Goal: Information Seeking & Learning: Learn about a topic

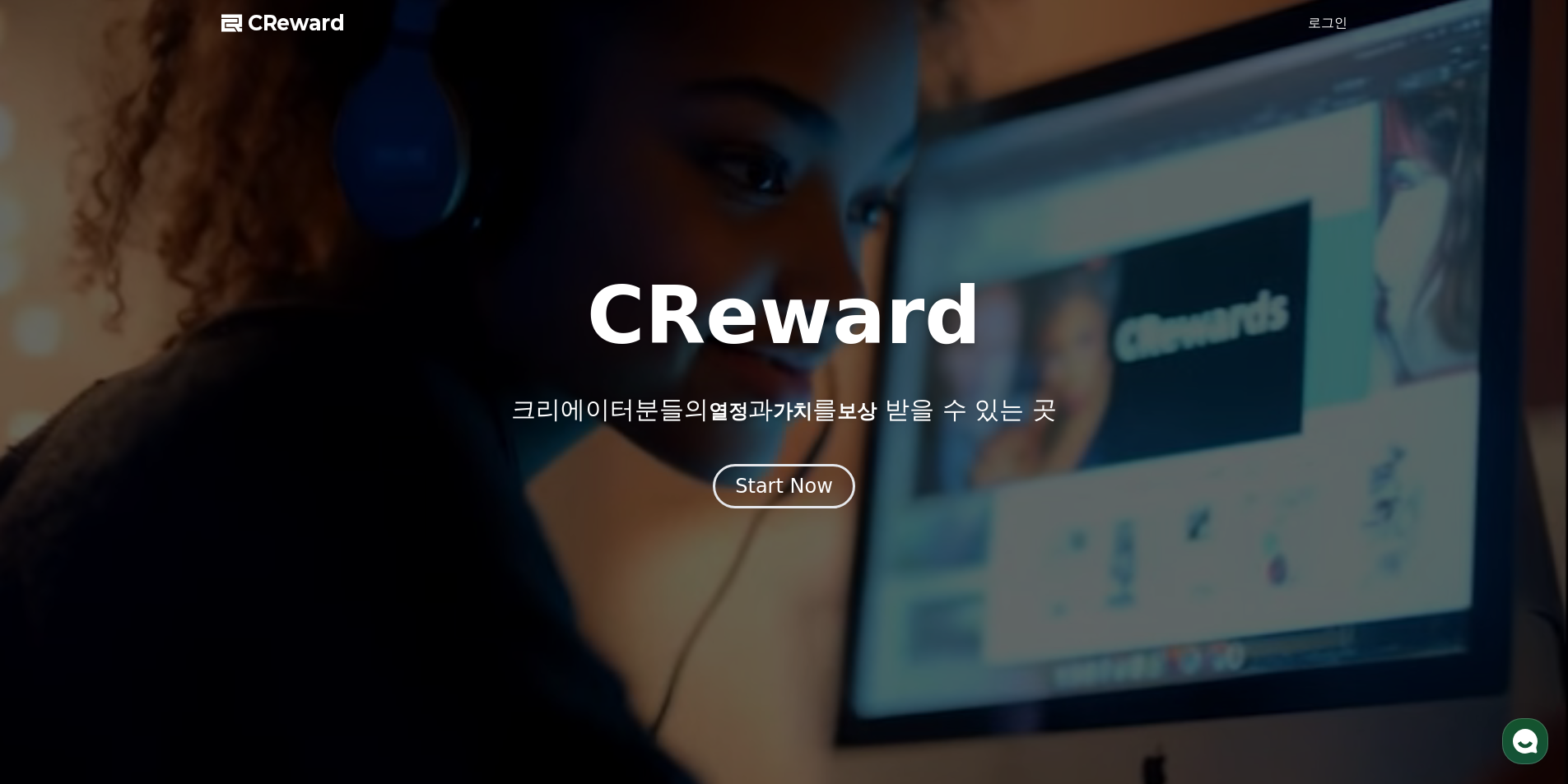
click at [771, 480] on div "Start Now" at bounding box center [784, 486] width 98 height 27
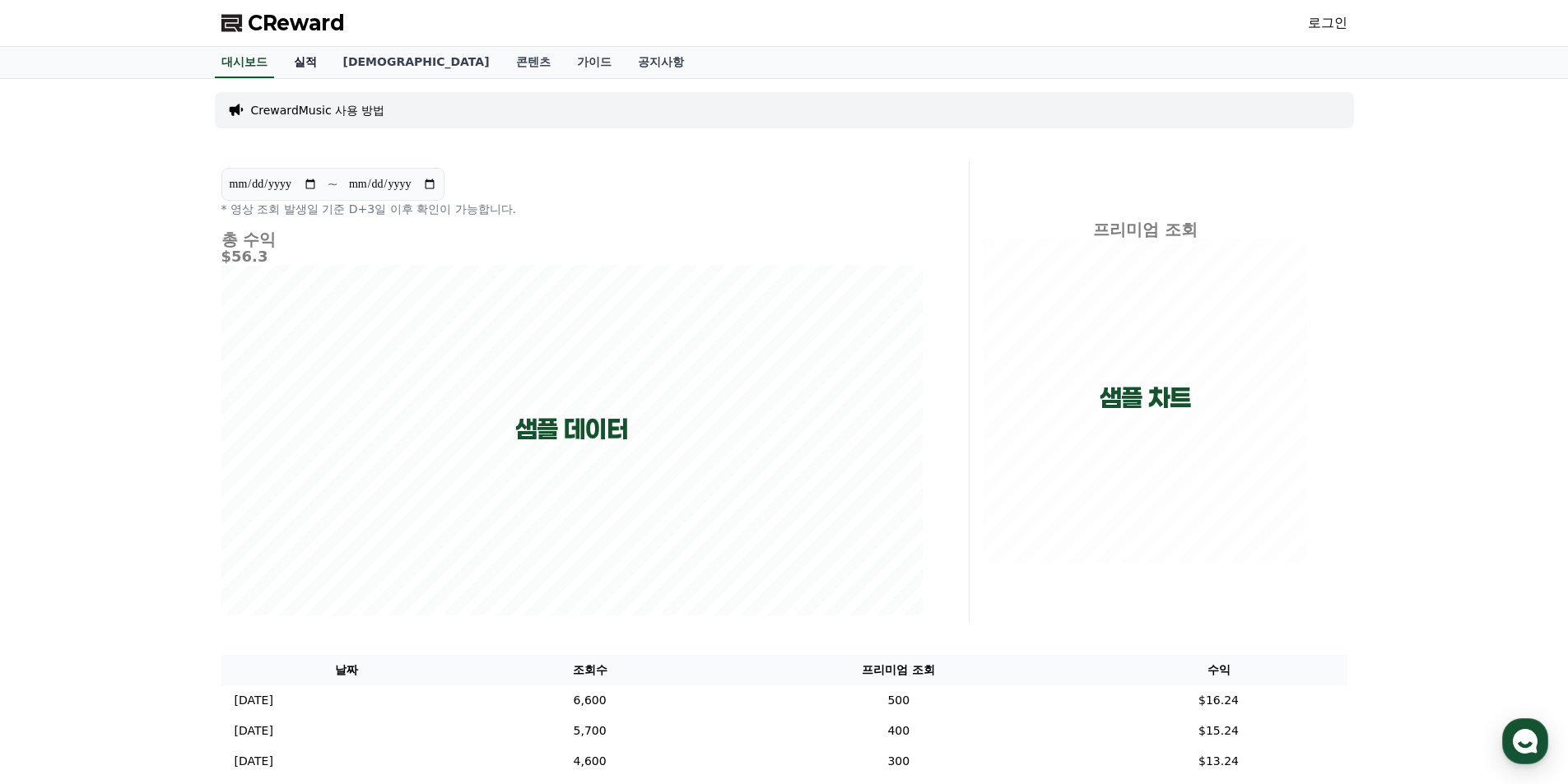
click at [306, 65] on link "실적" at bounding box center [306, 63] width 50 height 32
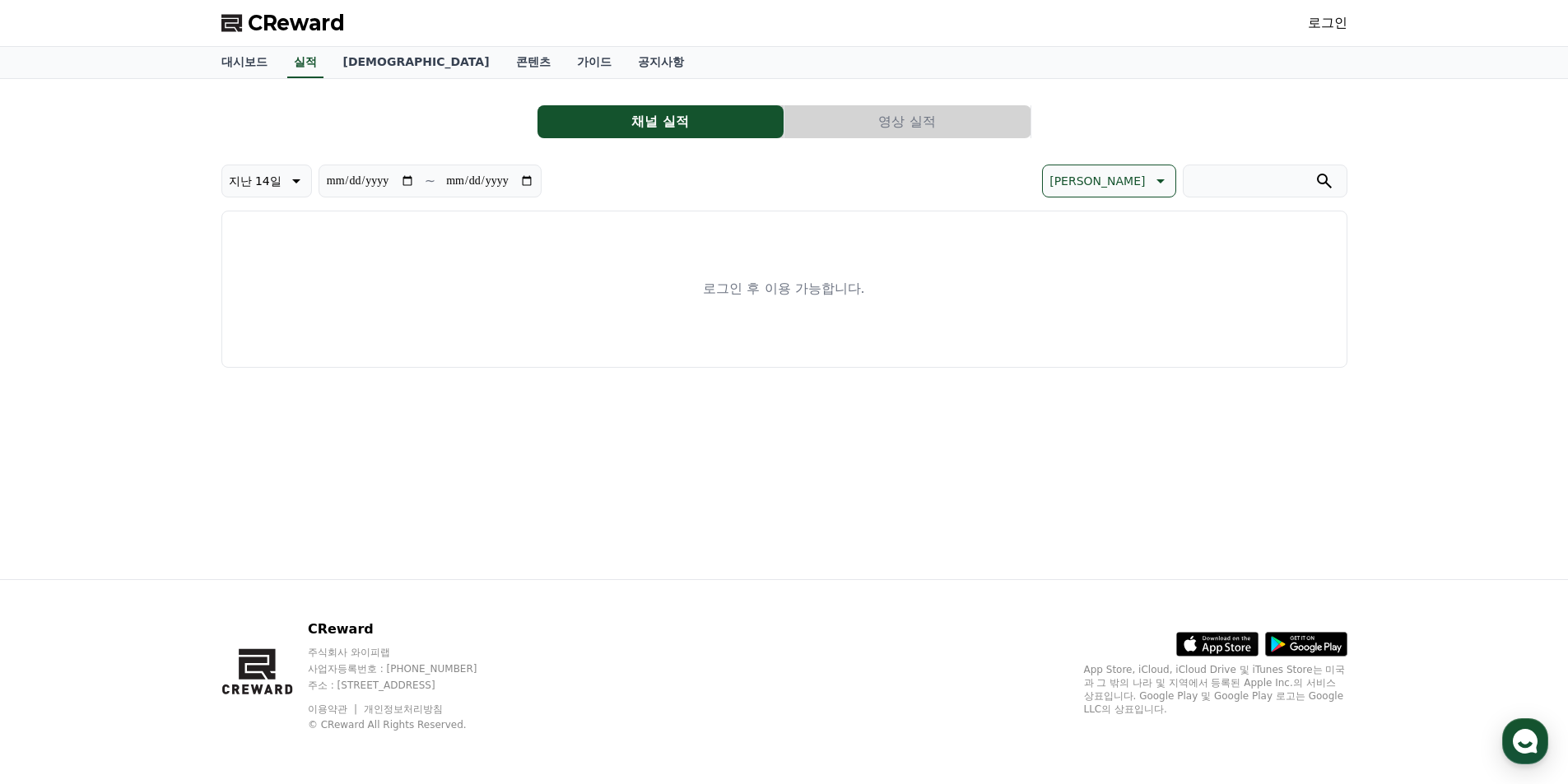
click at [1331, 26] on link "로그인" at bounding box center [1328, 23] width 40 height 20
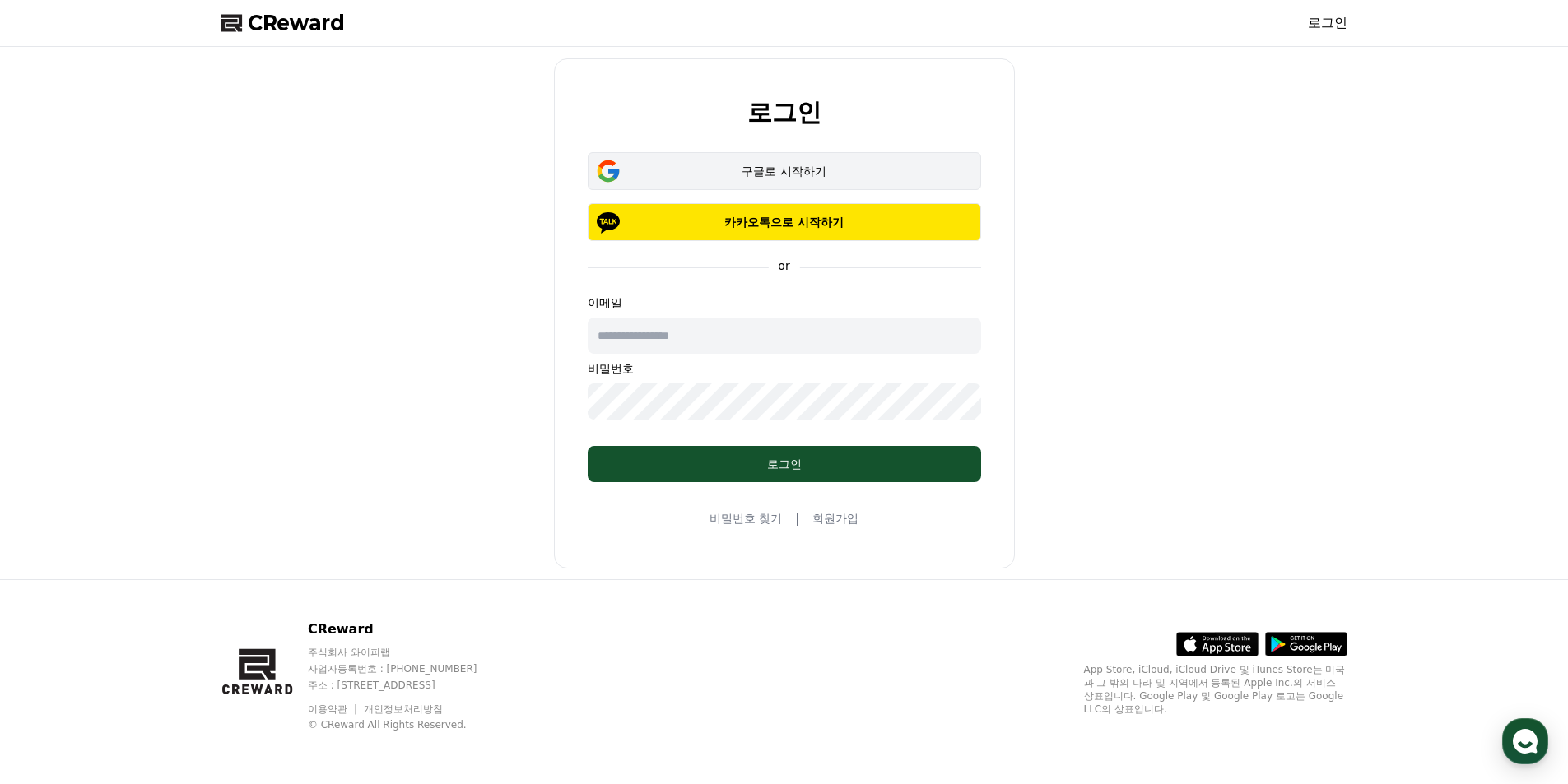
click at [786, 174] on div "구글로 시작하기" at bounding box center [784, 171] width 346 height 17
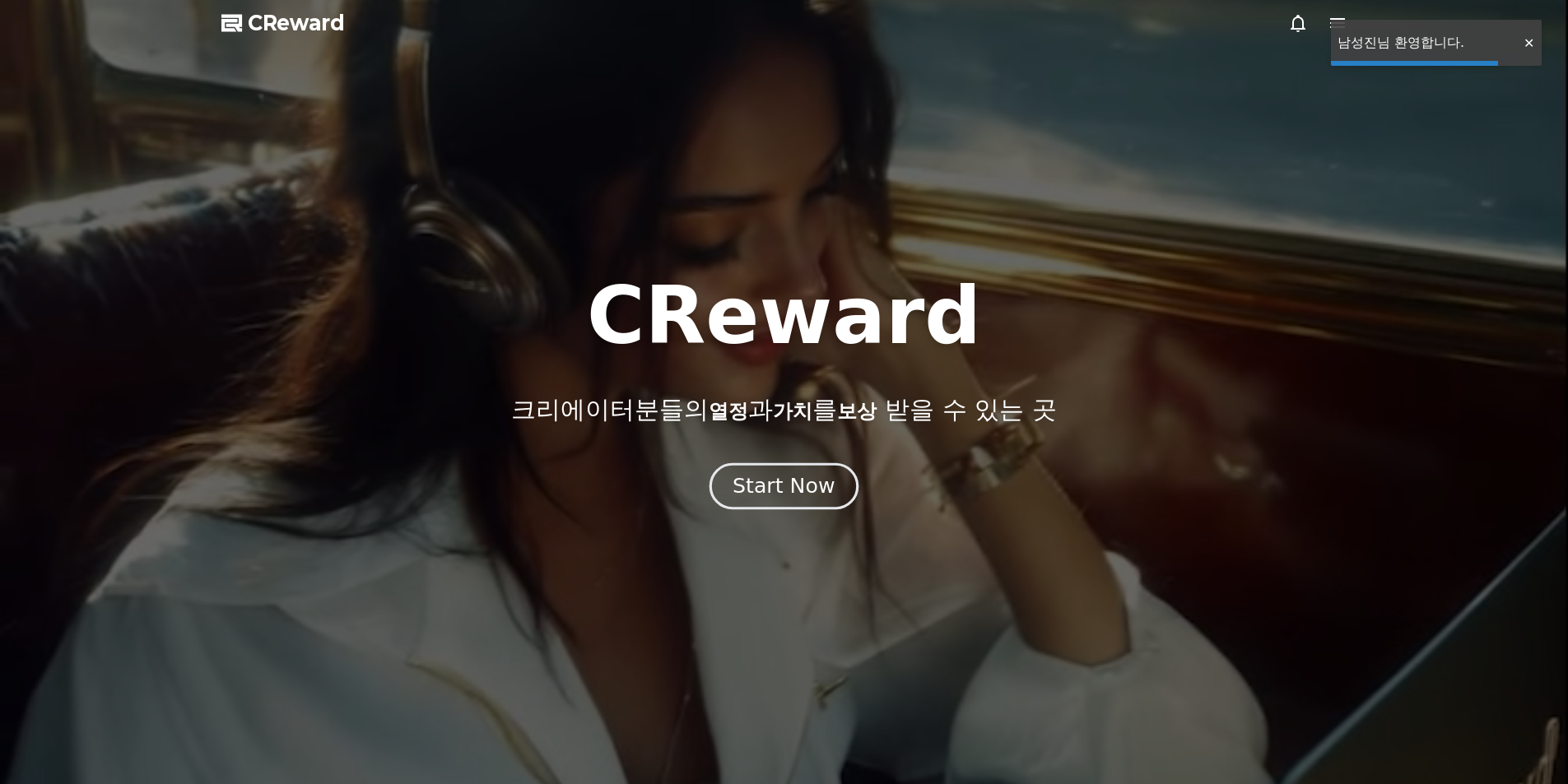
drag, startPoint x: 0, startPoint y: 0, endPoint x: 768, endPoint y: 483, distance: 907.3
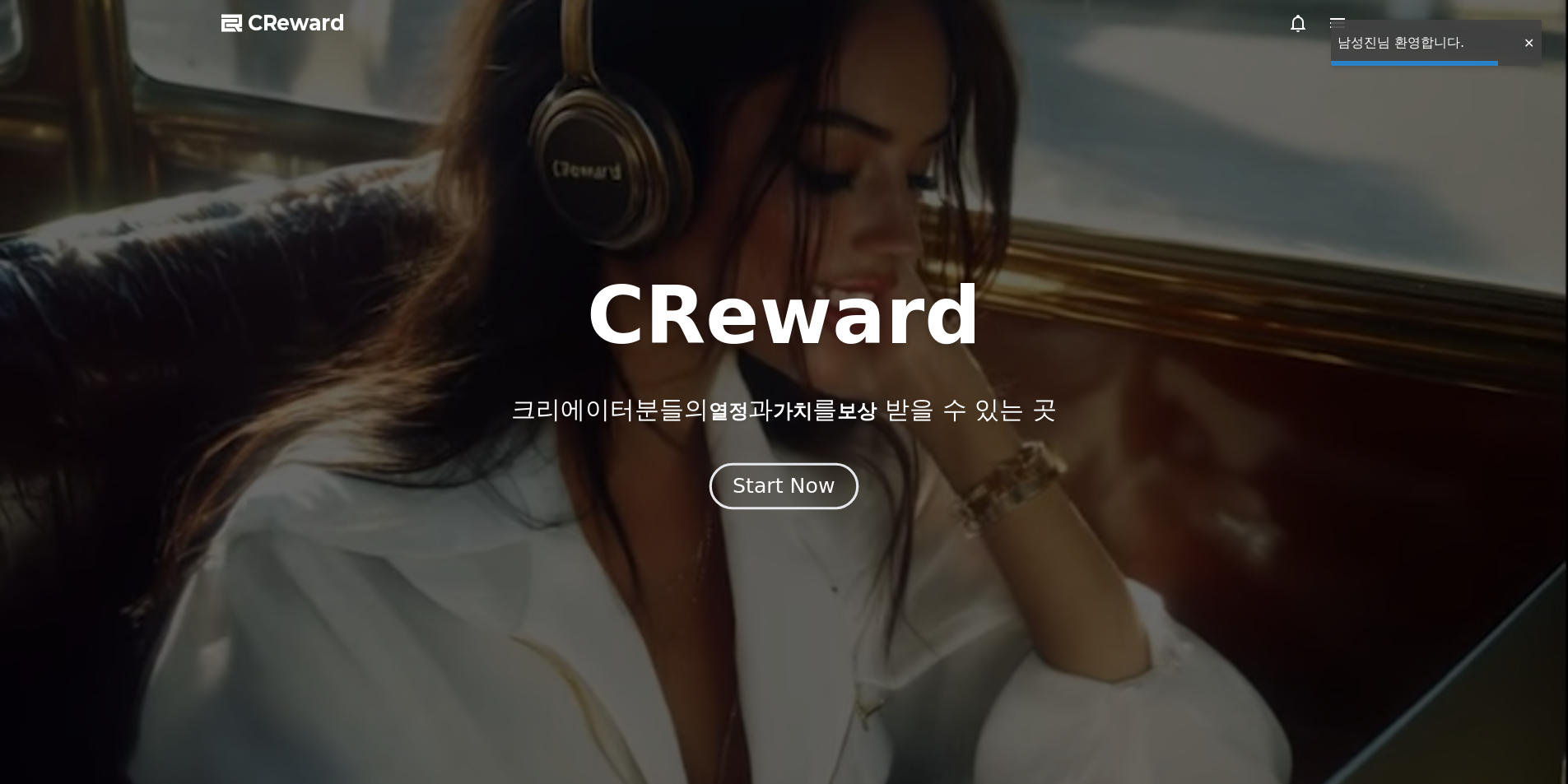
click at [768, 483] on div "Start Now" at bounding box center [784, 486] width 102 height 28
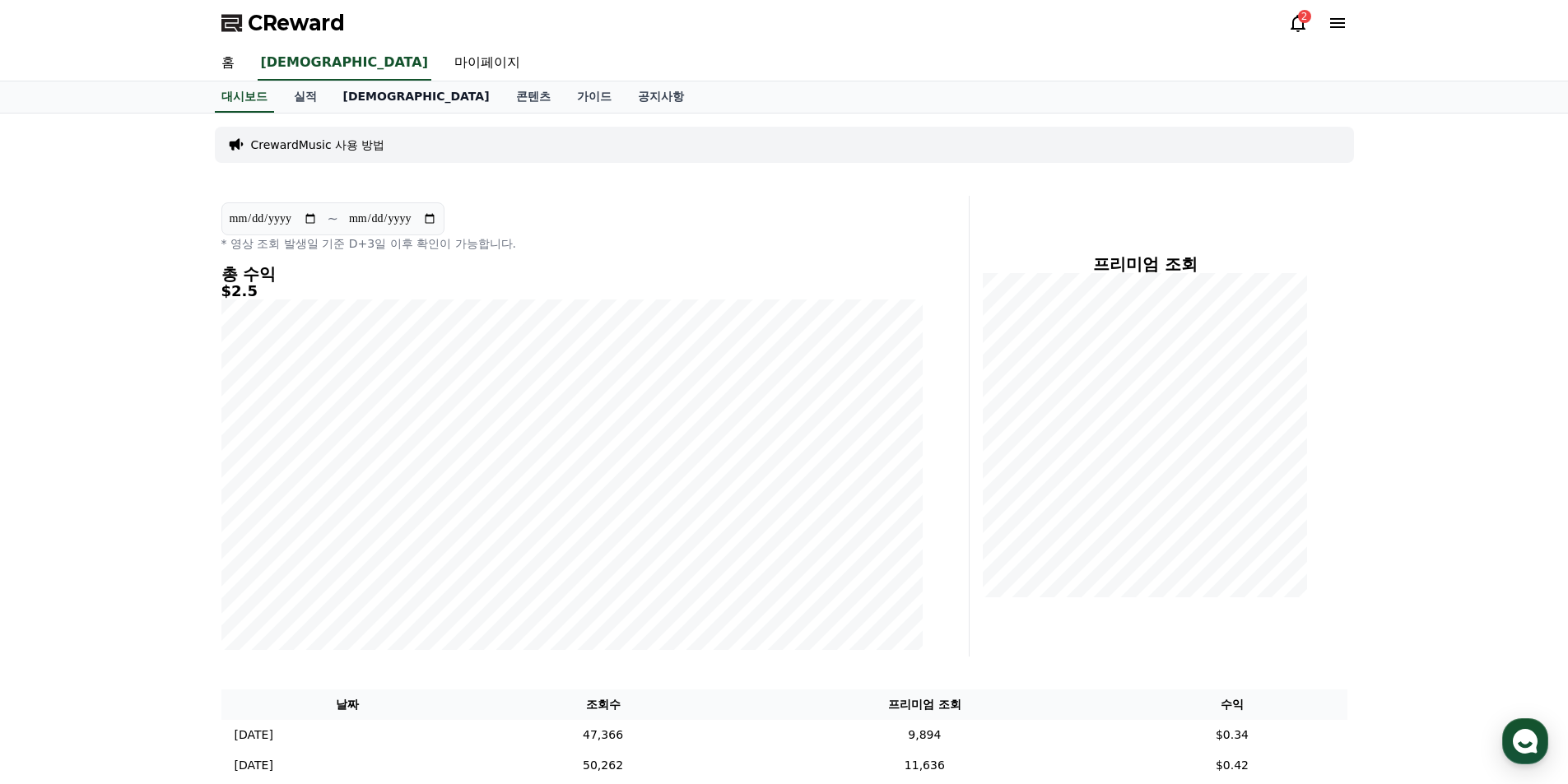
click at [354, 92] on link "[DEMOGRAPHIC_DATA]" at bounding box center [416, 97] width 173 height 32
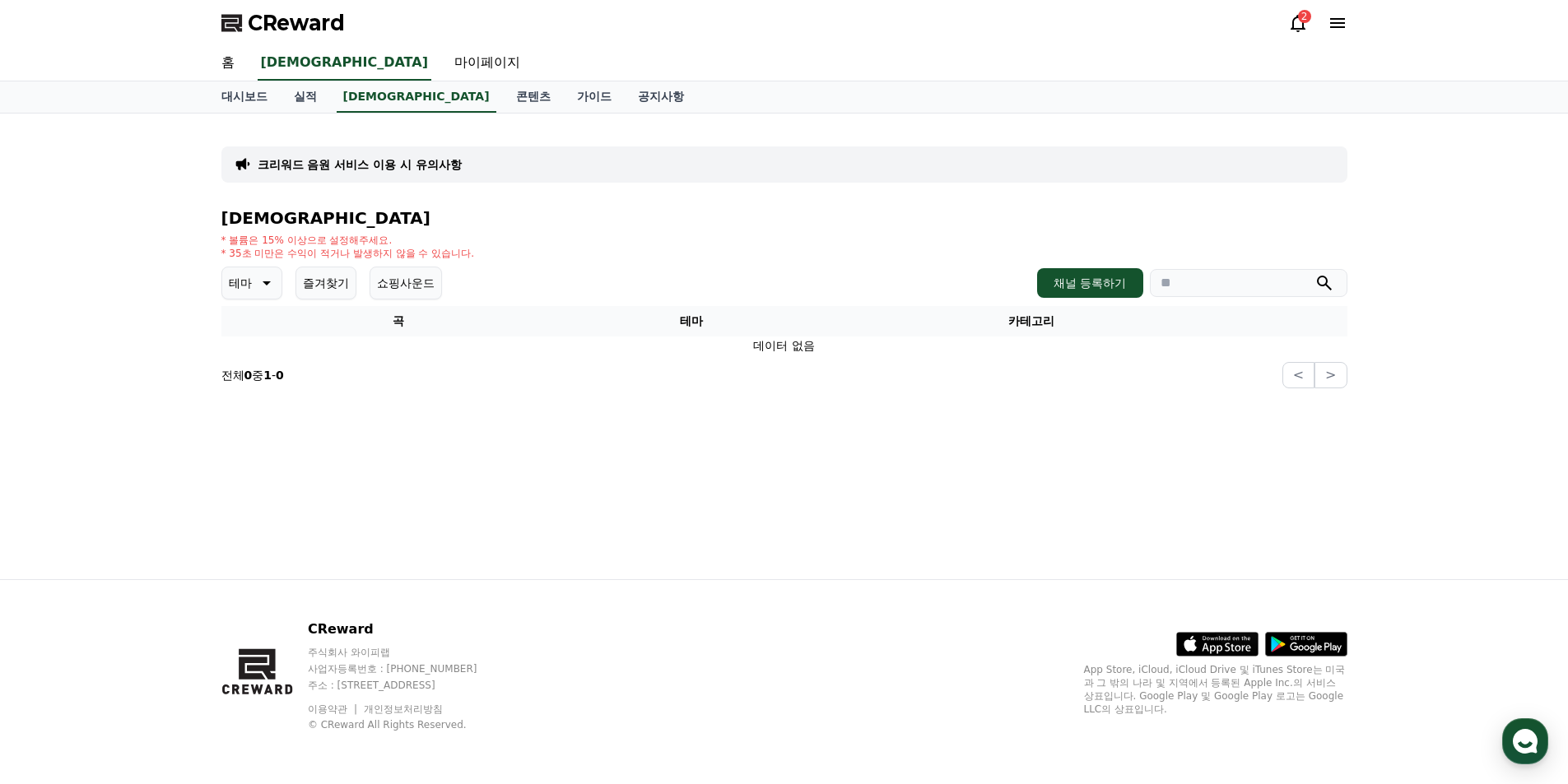
click at [261, 288] on icon at bounding box center [265, 283] width 20 height 20
click at [257, 320] on button "전체" at bounding box center [241, 327] width 36 height 36
click at [1070, 286] on button "채널 등록하기" at bounding box center [1089, 283] width 105 height 30
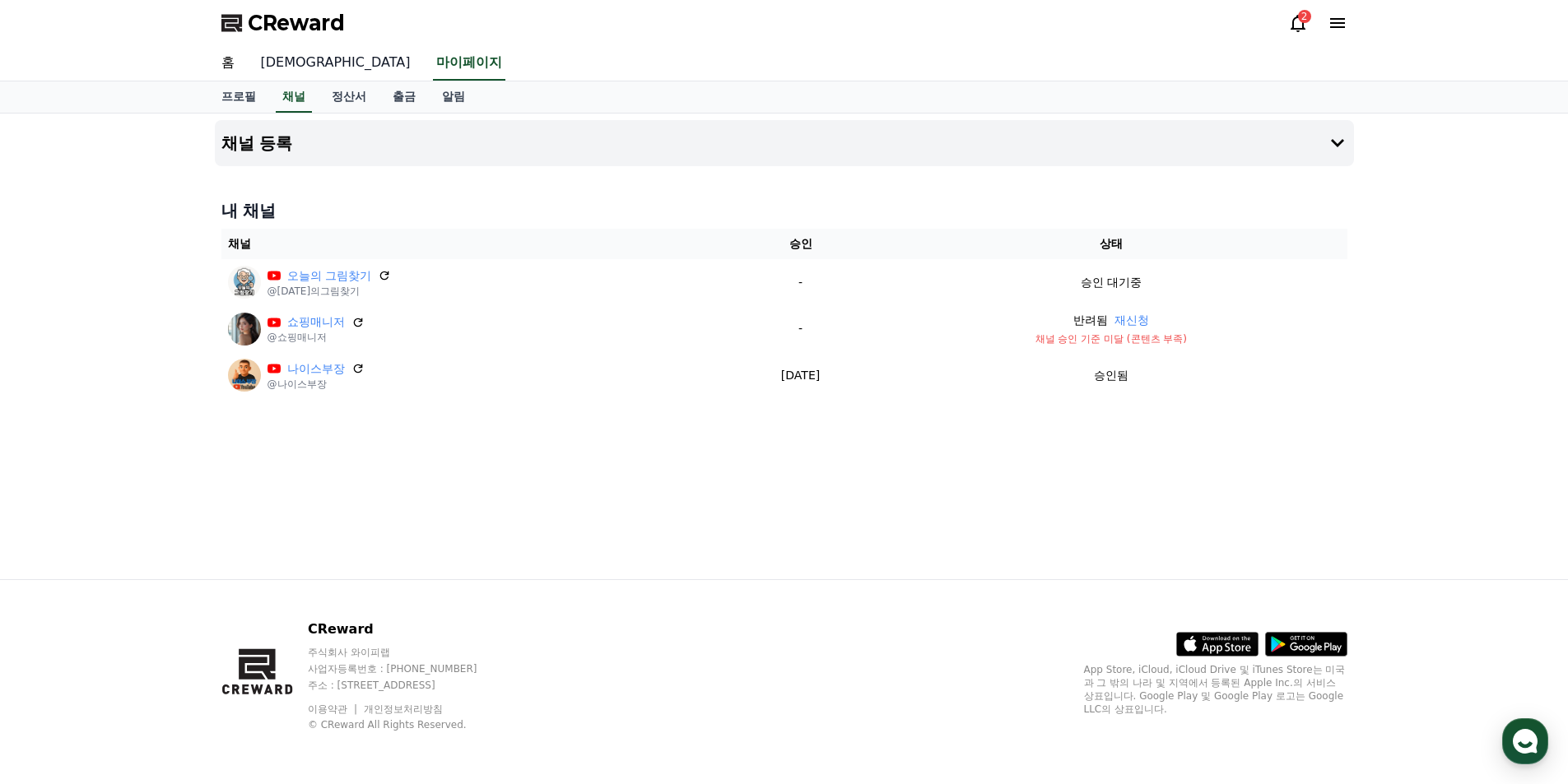
click at [268, 65] on link "[DEMOGRAPHIC_DATA]" at bounding box center [336, 63] width 176 height 35
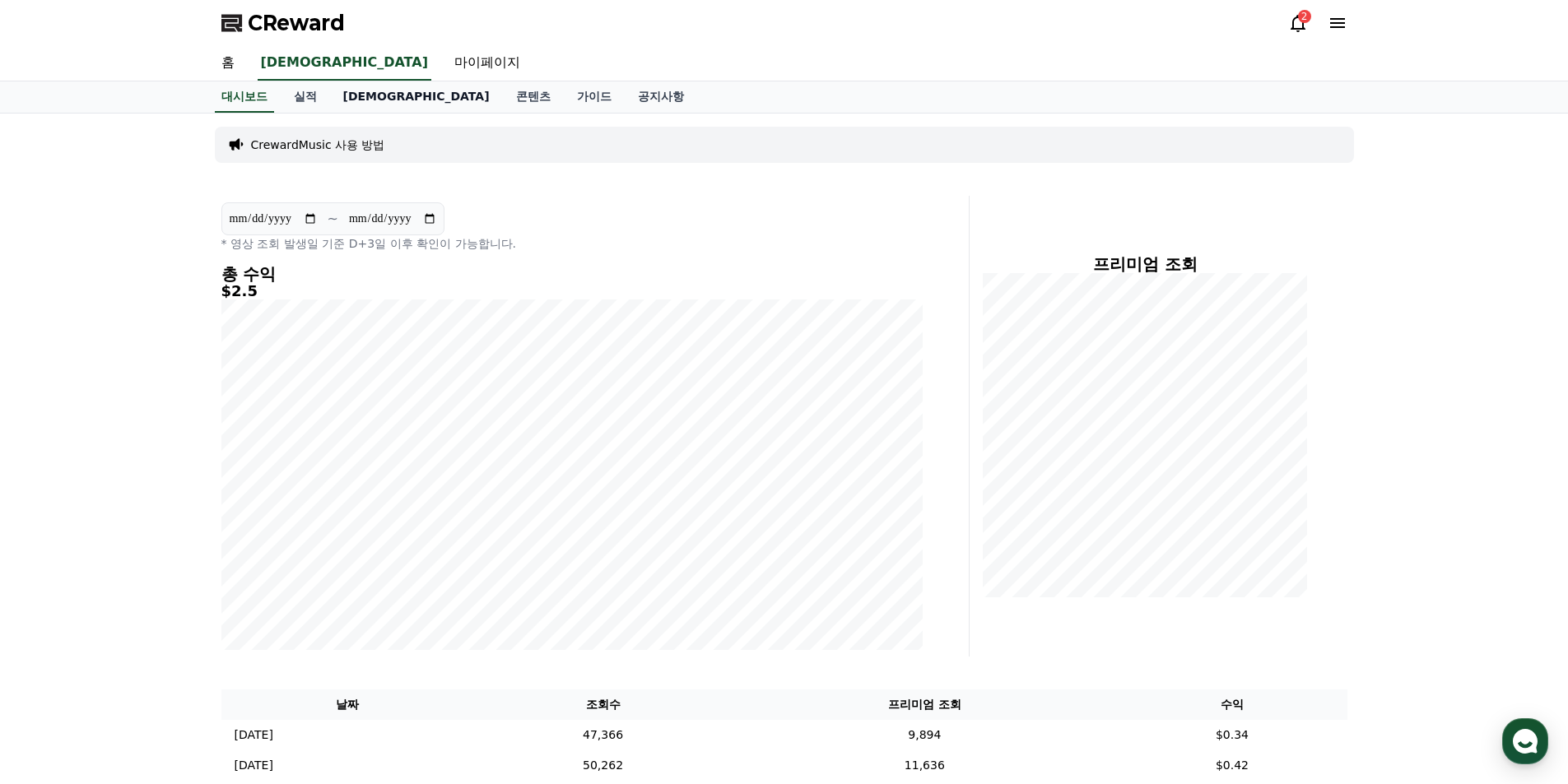
click at [367, 97] on link "[DEMOGRAPHIC_DATA]" at bounding box center [416, 97] width 173 height 32
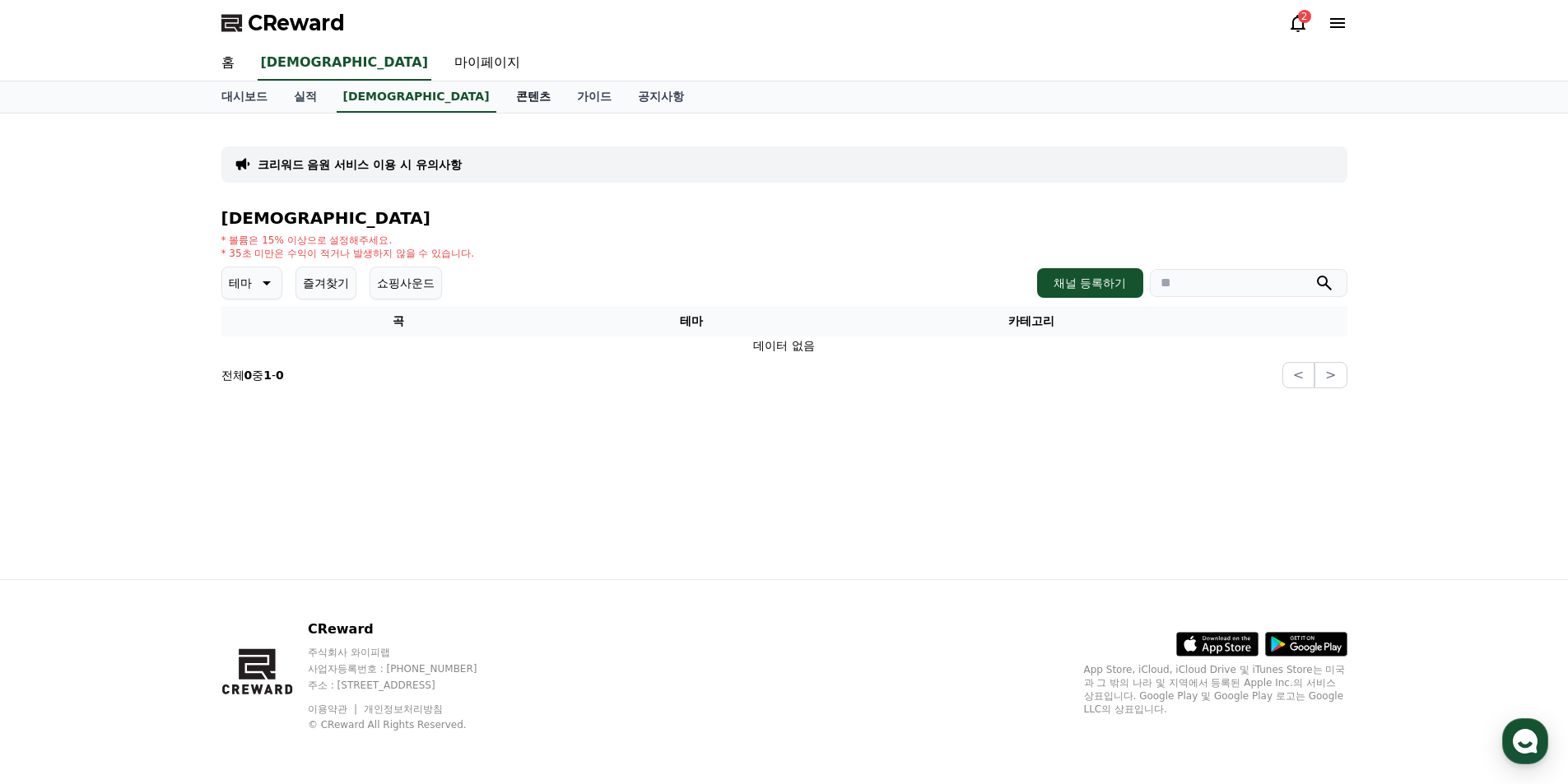
click at [502, 101] on link "콘텐츠" at bounding box center [532, 97] width 61 height 32
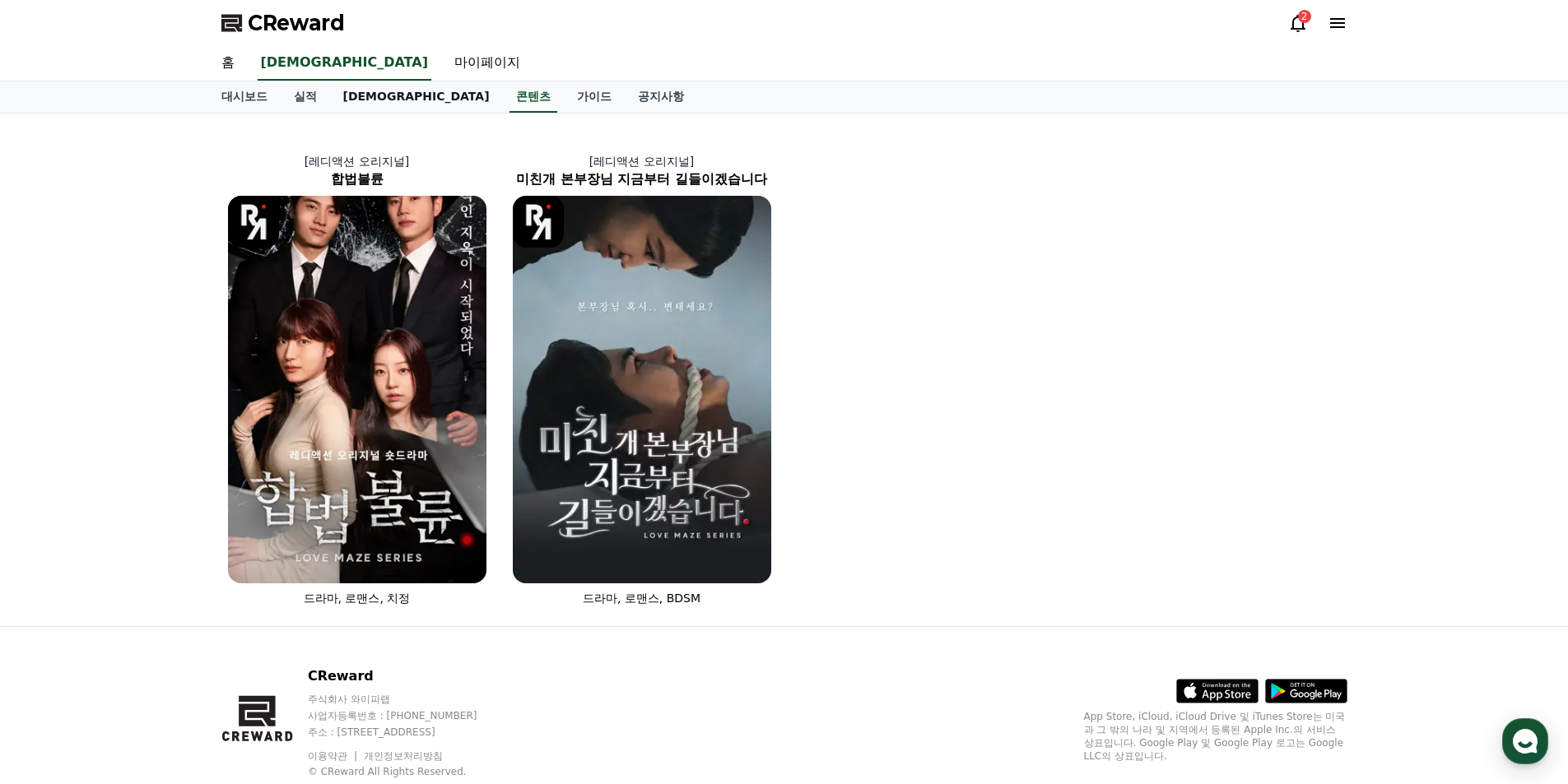
click at [361, 93] on link "[DEMOGRAPHIC_DATA]" at bounding box center [416, 97] width 173 height 32
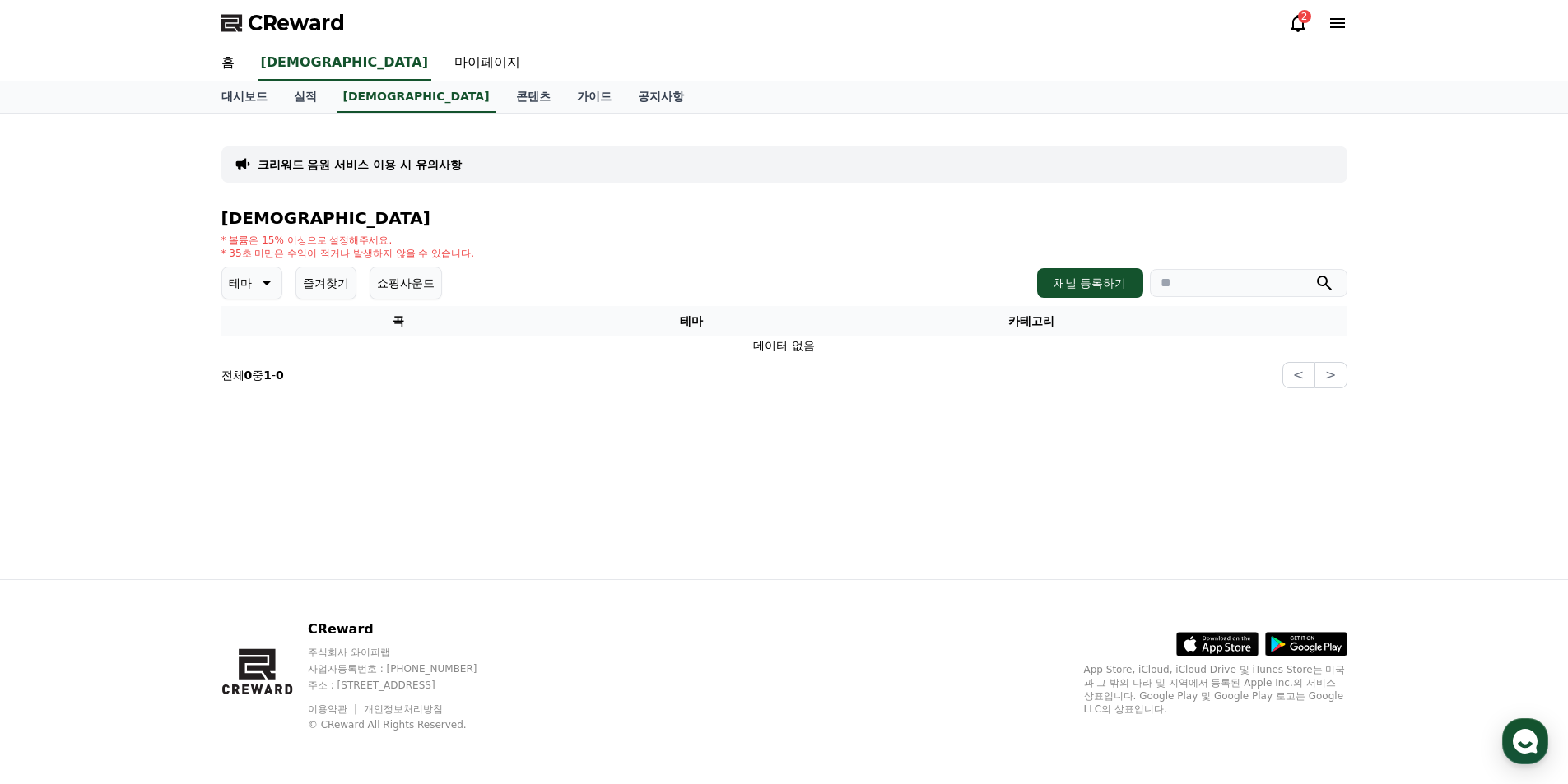
click at [1305, 20] on div "2" at bounding box center [1304, 16] width 13 height 13
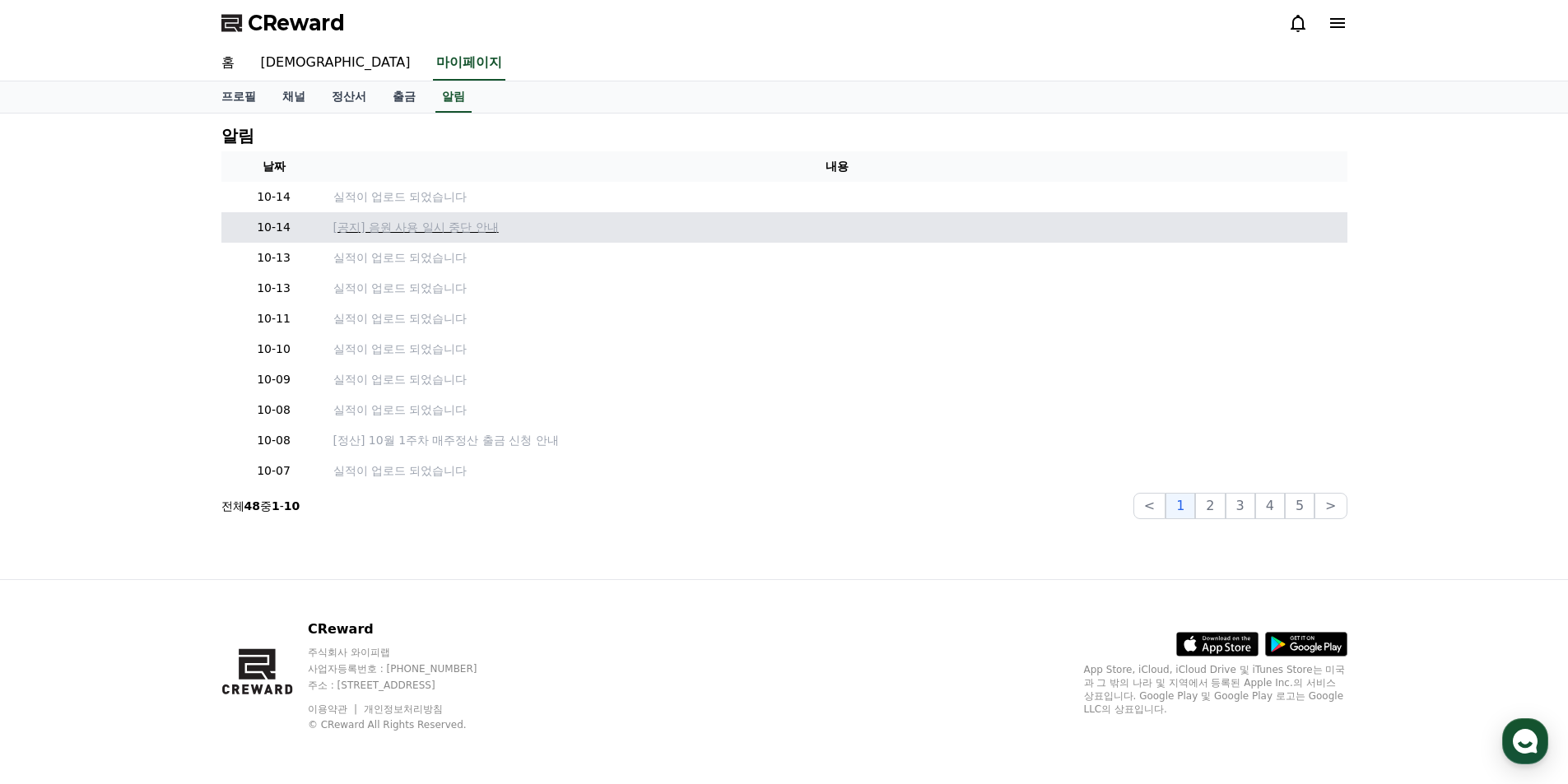
click at [408, 233] on p "[공지] 음원 사용 일시 중단 안내" at bounding box center [837, 227] width 1008 height 17
